Goal: Task Accomplishment & Management: Manage account settings

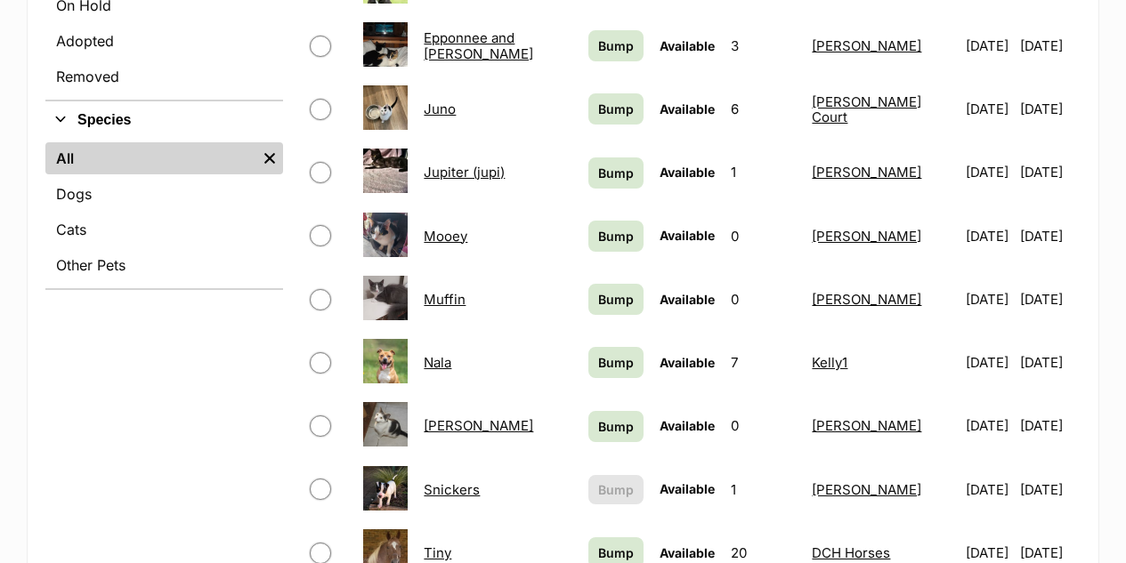
scroll to position [534, 0]
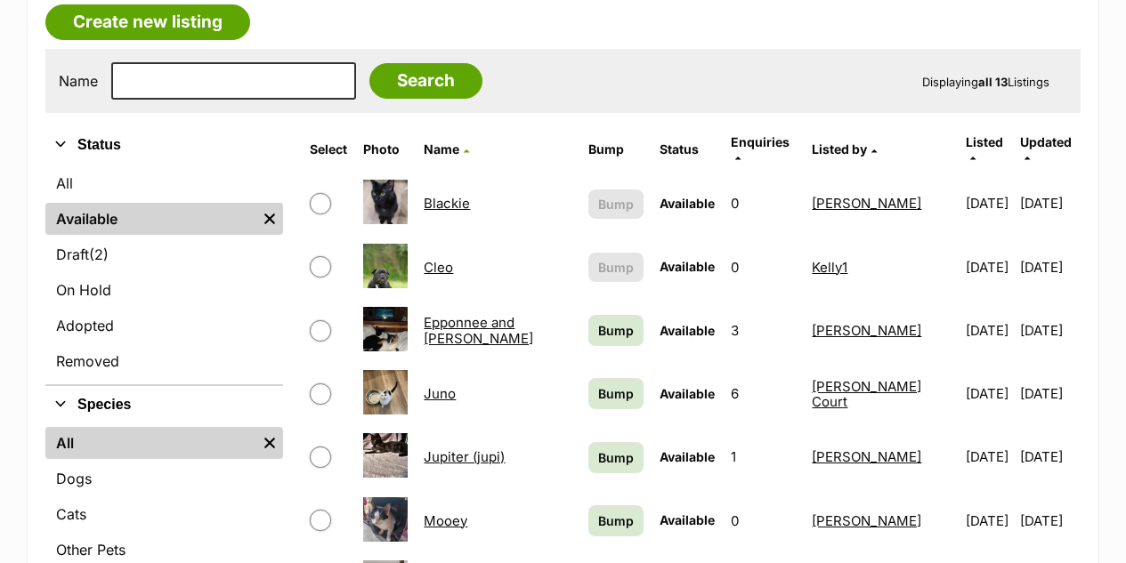
click at [440, 259] on link "Cleo" at bounding box center [438, 267] width 29 height 17
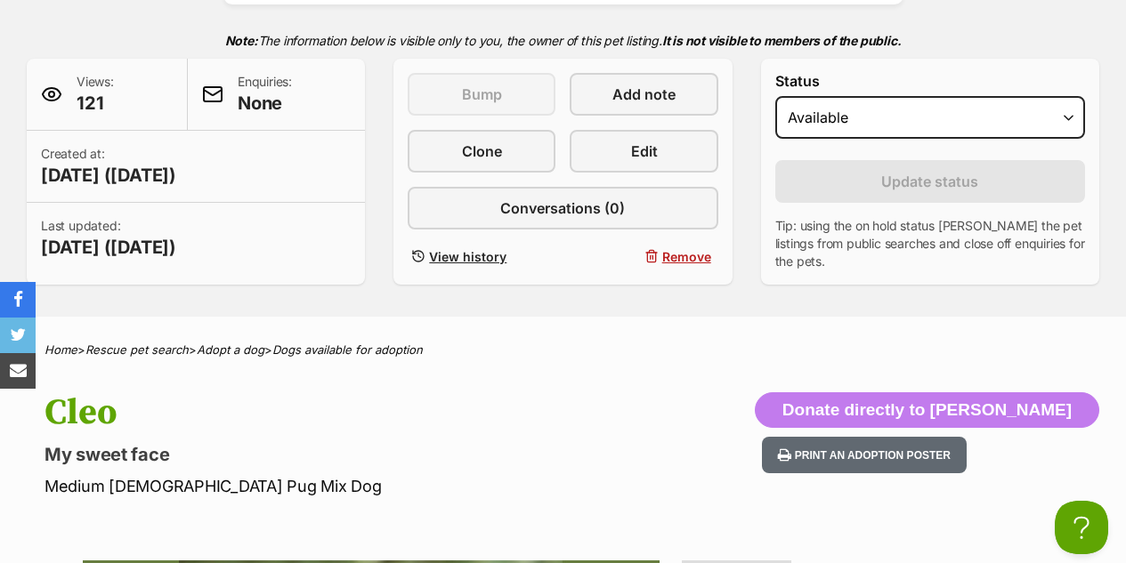
scroll to position [178, 0]
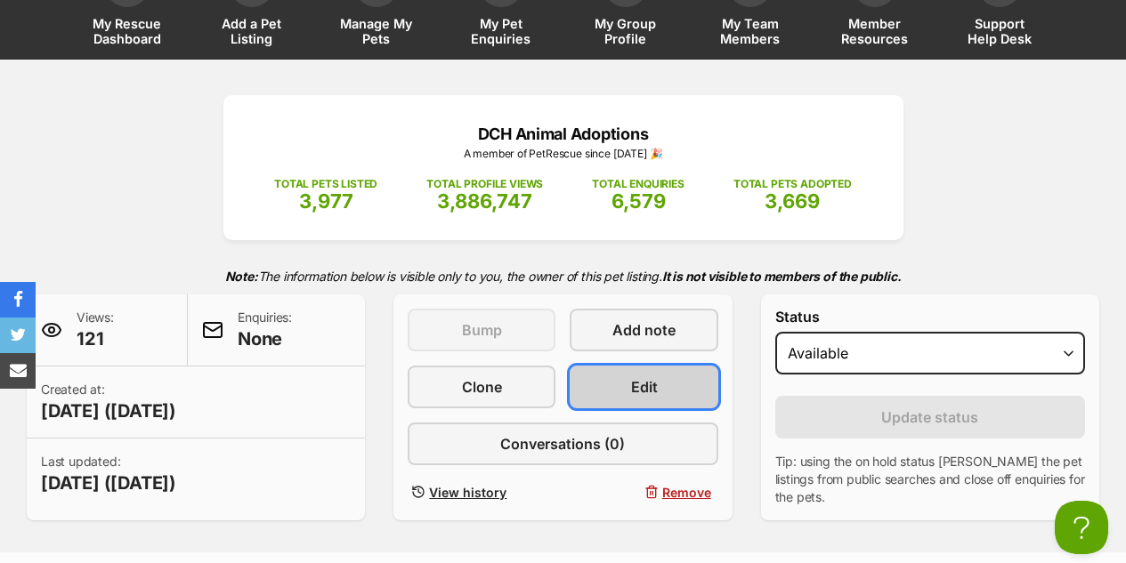
click at [659, 366] on link "Edit" at bounding box center [644, 387] width 148 height 43
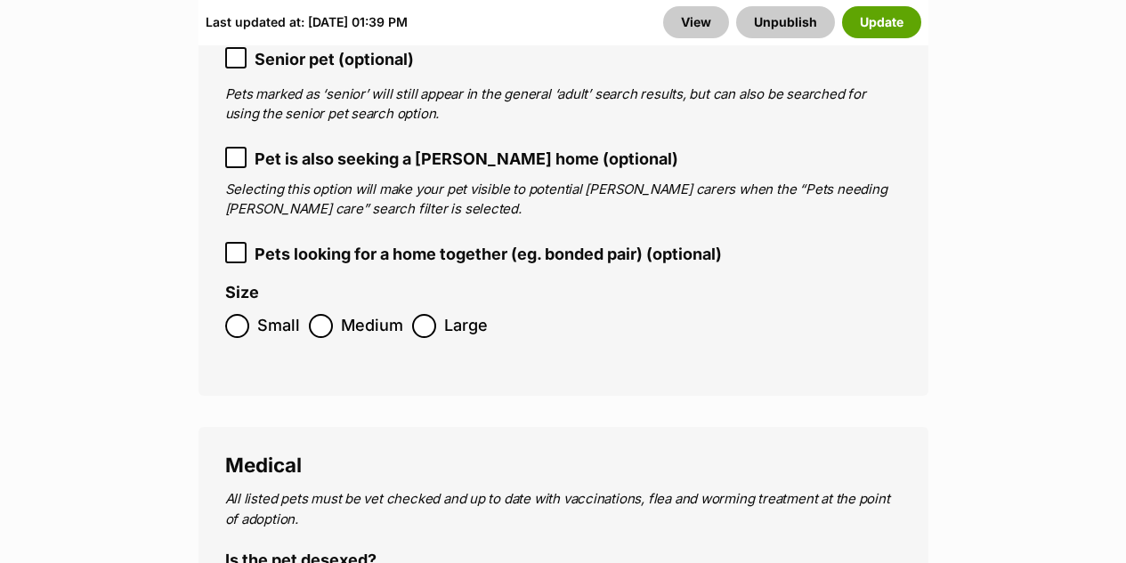
scroll to position [3115, 0]
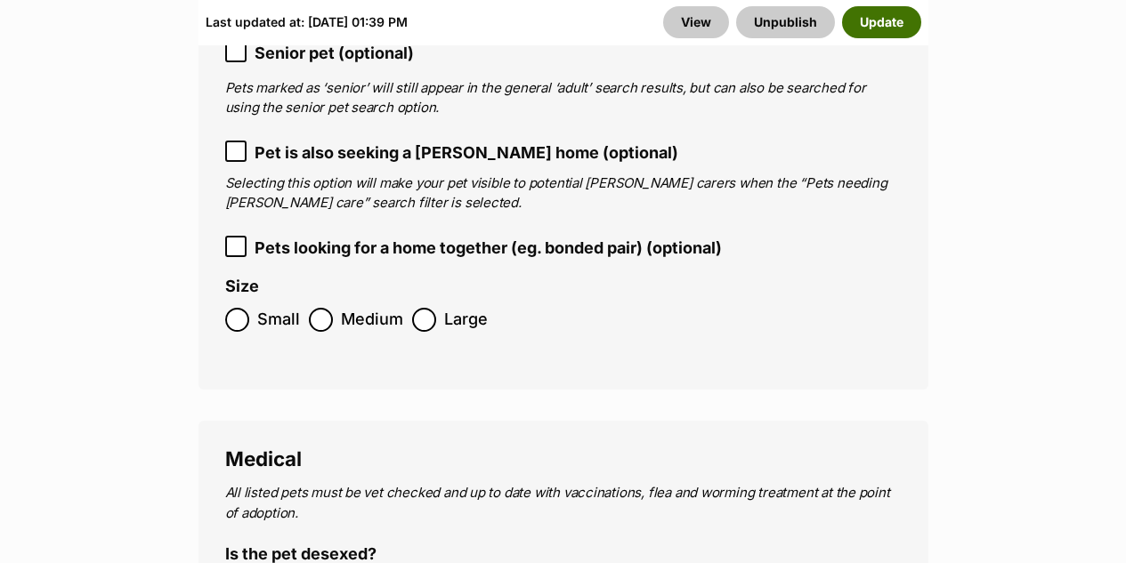
click at [900, 28] on button "Update" at bounding box center [881, 22] width 79 height 32
